Goal: Check status: Check status

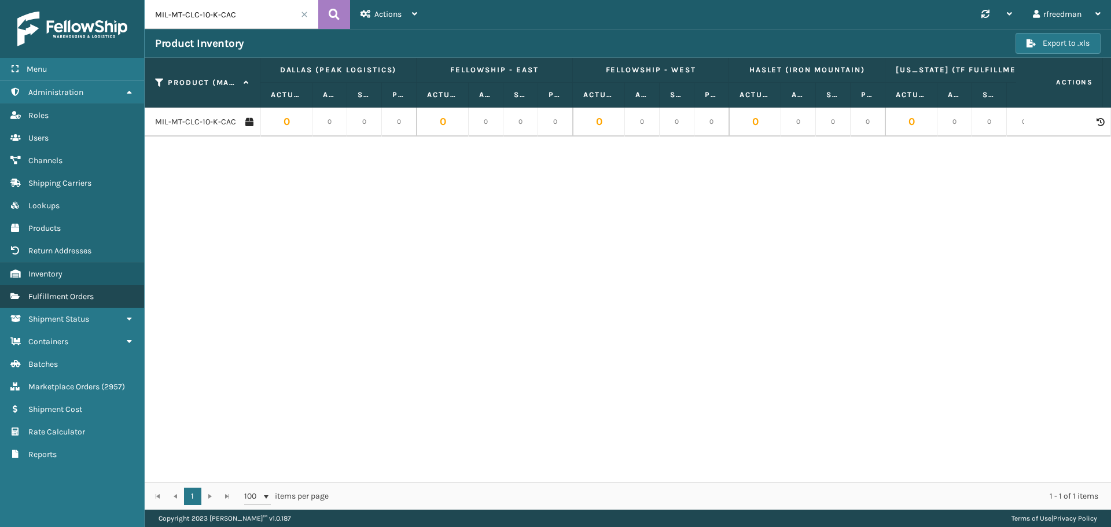
click at [39, 293] on span "Fulfillment Orders" at bounding box center [60, 297] width 65 height 10
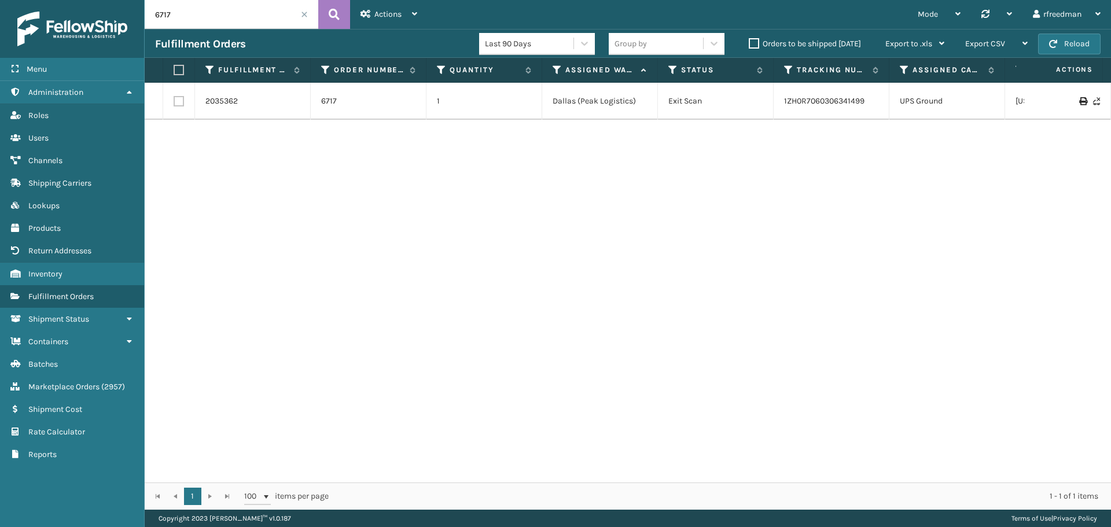
drag, startPoint x: 191, startPoint y: 16, endPoint x: 54, endPoint y: 17, distance: 136.5
click at [55, 0] on div "Menu Administration Roles Users Channels Shipping Carriers Lookups Products Ret…" at bounding box center [555, 0] width 1111 height 0
paste input "112-4700011-3967413"
click at [793, 92] on link "392057346811" at bounding box center [810, 95] width 52 height 10
drag, startPoint x: 114, startPoint y: 12, endPoint x: 13, endPoint y: 17, distance: 101.4
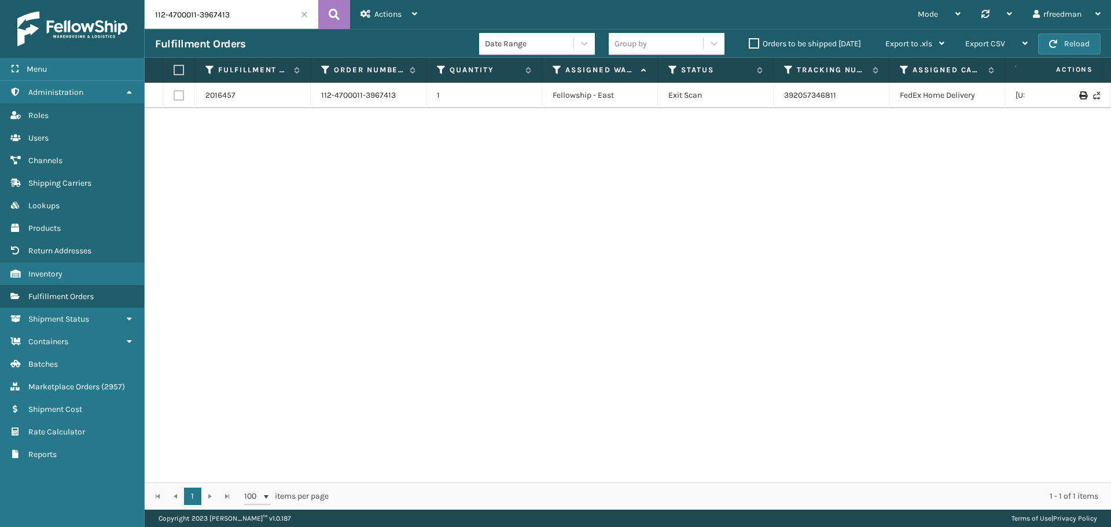
click at [13, 0] on div "Menu Administration Roles Users Channels Shipping Carriers Lookups Products Ret…" at bounding box center [555, 0] width 1111 height 0
paste input "3-7924285-2868250"
type input "113-7924285-2868250"
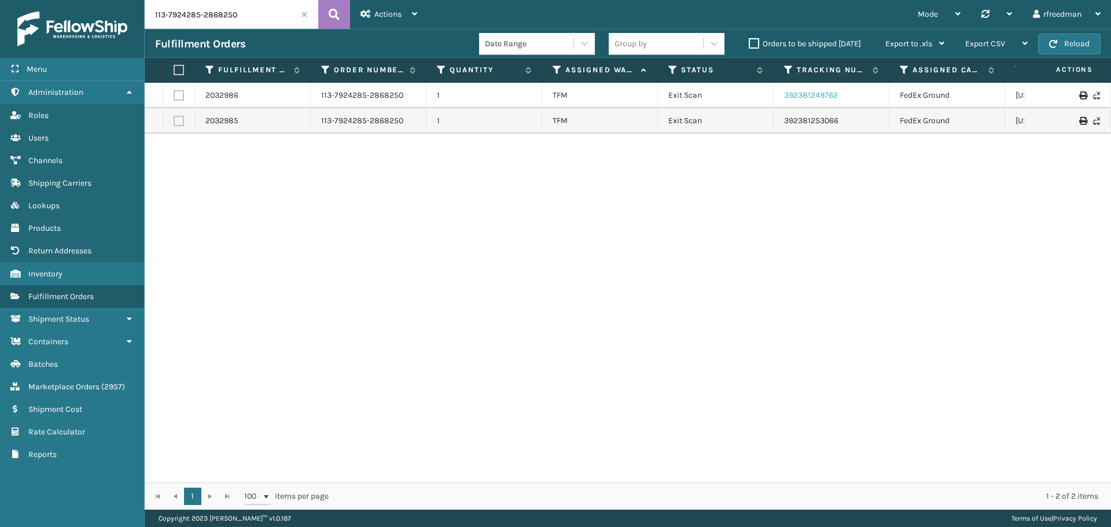
click at [804, 95] on link "392381249762" at bounding box center [811, 95] width 54 height 10
click at [816, 122] on link "392381253066" at bounding box center [811, 121] width 54 height 10
click at [812, 94] on link "392381249762" at bounding box center [811, 95] width 54 height 10
click at [822, 119] on link "392381253066" at bounding box center [811, 121] width 54 height 10
